Goal: Information Seeking & Learning: Learn about a topic

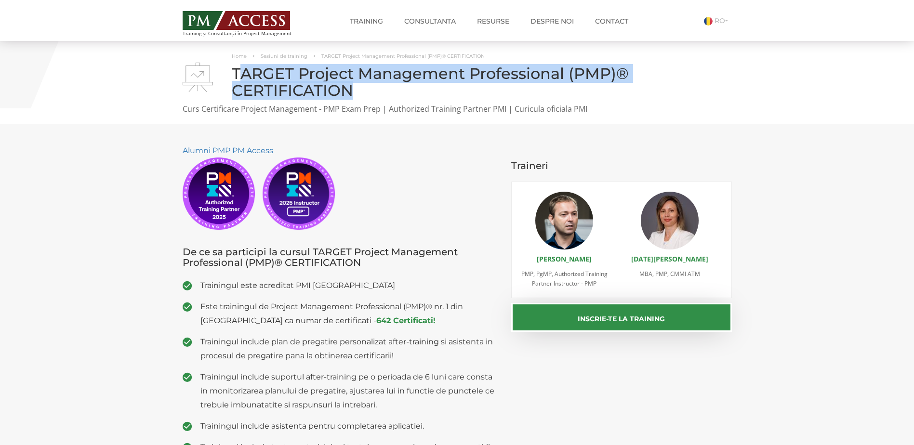
drag, startPoint x: 241, startPoint y: 71, endPoint x: 366, endPoint y: 86, distance: 125.8
click at [366, 86] on h1 "TARGET Project Management Professional (PMP)® CERTIFICATION" at bounding box center [458, 82] width 550 height 34
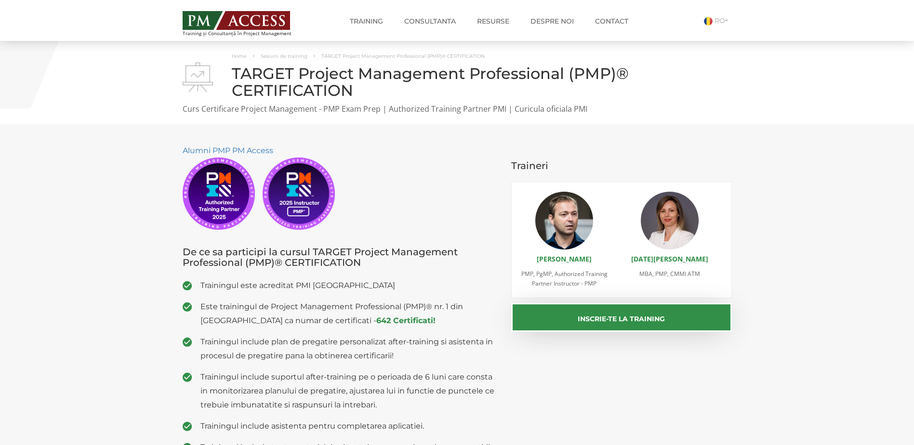
click at [393, 317] on span "Este trainingul de Project Management Professional (PMP)® nr. 1 din [GEOGRAPHIC…" at bounding box center [349, 314] width 297 height 28
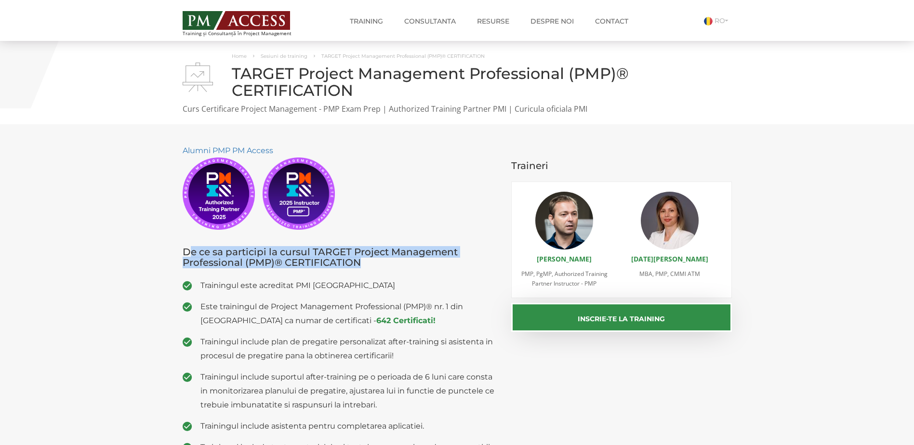
drag, startPoint x: 193, startPoint y: 257, endPoint x: 372, endPoint y: 261, distance: 178.9
click at [372, 261] on h3 "De ce sa participi la cursul TARGET Project Management Professional (PMP)® CERT…" at bounding box center [340, 257] width 315 height 21
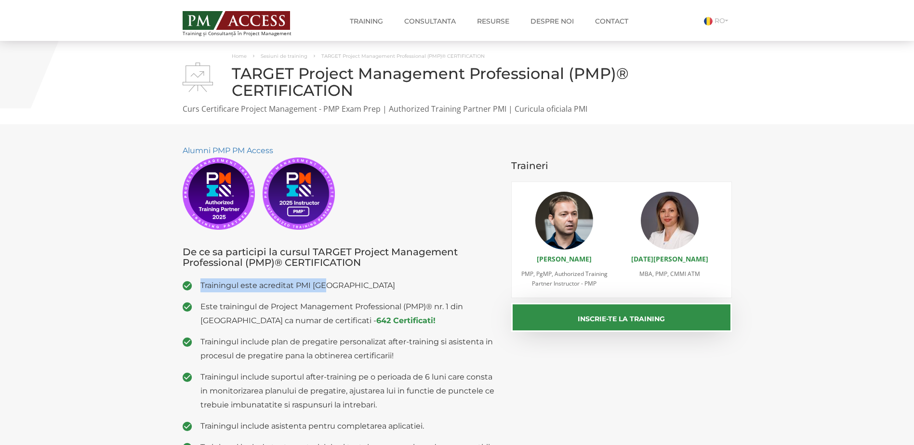
drag, startPoint x: 199, startPoint y: 284, endPoint x: 339, endPoint y: 283, distance: 140.3
click at [339, 283] on li "Trainingul este acreditat PMI [GEOGRAPHIC_DATA]" at bounding box center [340, 286] width 315 height 14
click at [339, 283] on span "Trainingul este acreditat PMI [GEOGRAPHIC_DATA]" at bounding box center [349, 286] width 297 height 14
drag, startPoint x: 335, startPoint y: 285, endPoint x: 199, endPoint y: 287, distance: 135.5
click at [199, 287] on li "Trainingul este acreditat PMI [GEOGRAPHIC_DATA]" at bounding box center [340, 286] width 315 height 14
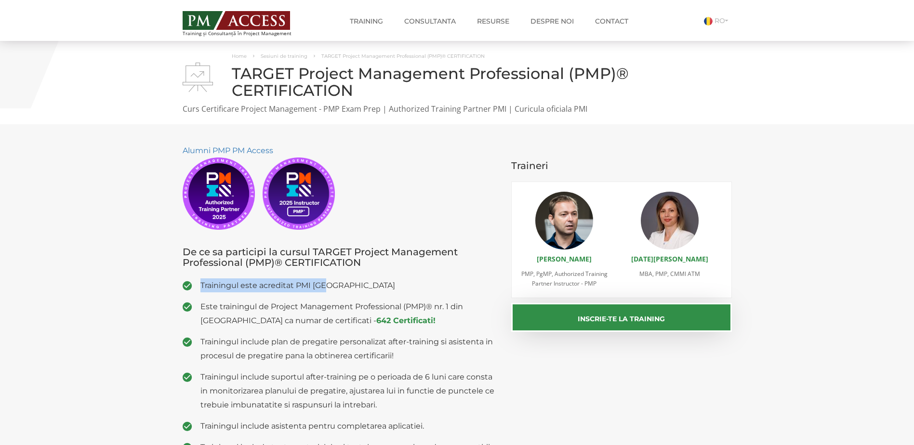
drag, startPoint x: 199, startPoint y: 287, endPoint x: 309, endPoint y: 280, distance: 110.6
click at [309, 280] on span "Trainingul este acreditat PMI [GEOGRAPHIC_DATA]" at bounding box center [349, 286] width 297 height 14
